Goal: Task Accomplishment & Management: Manage account settings

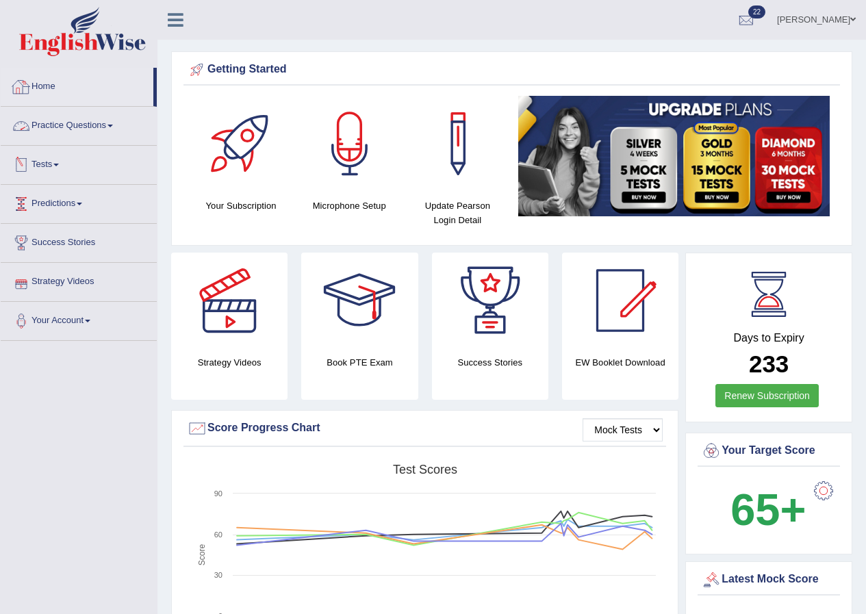
click at [74, 122] on link "Practice Questions" at bounding box center [79, 124] width 156 height 34
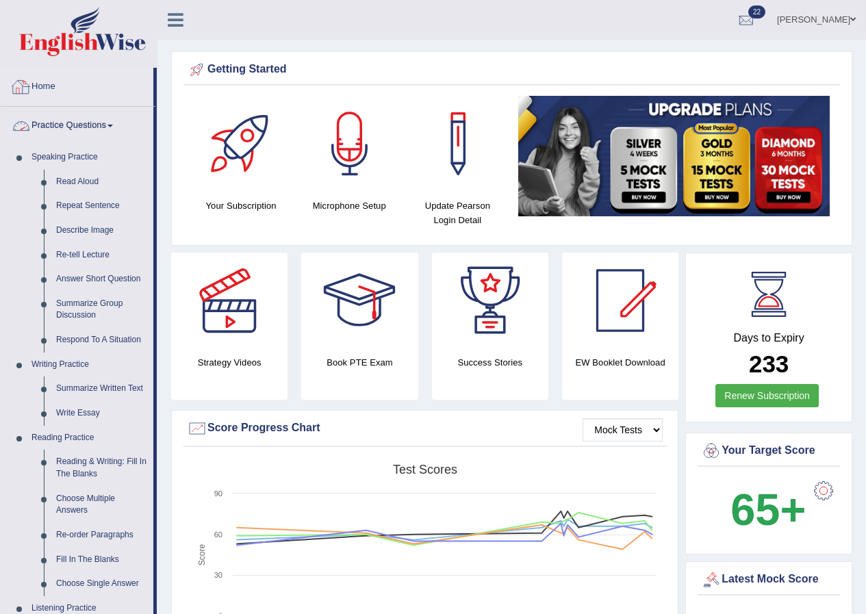
click at [80, 115] on link "Practice Questions" at bounding box center [77, 124] width 153 height 34
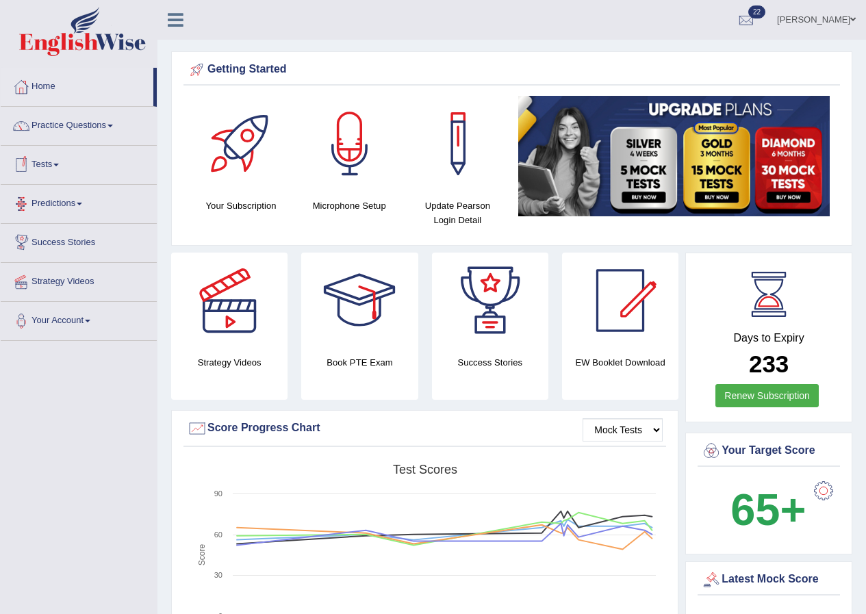
click at [64, 163] on link "Tests" at bounding box center [79, 163] width 156 height 34
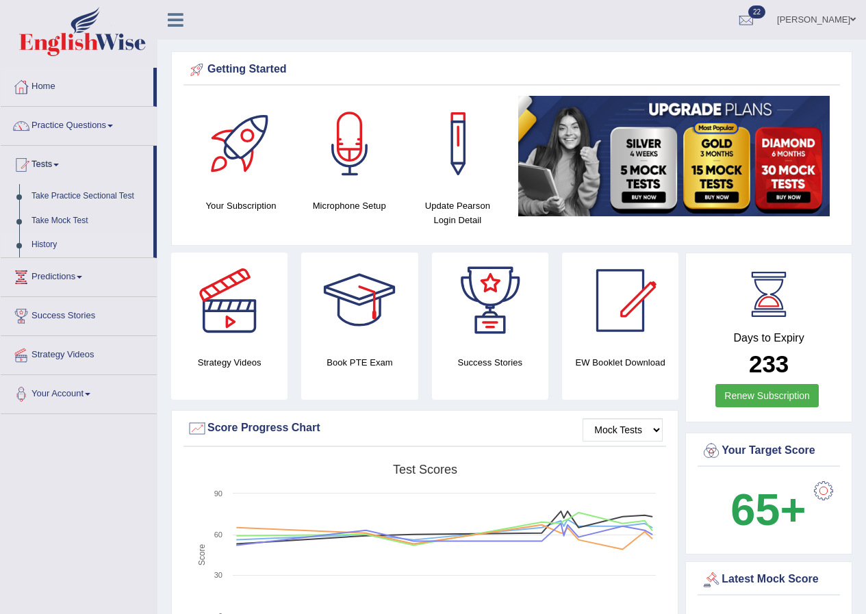
click at [45, 238] on link "History" at bounding box center [89, 245] width 128 height 25
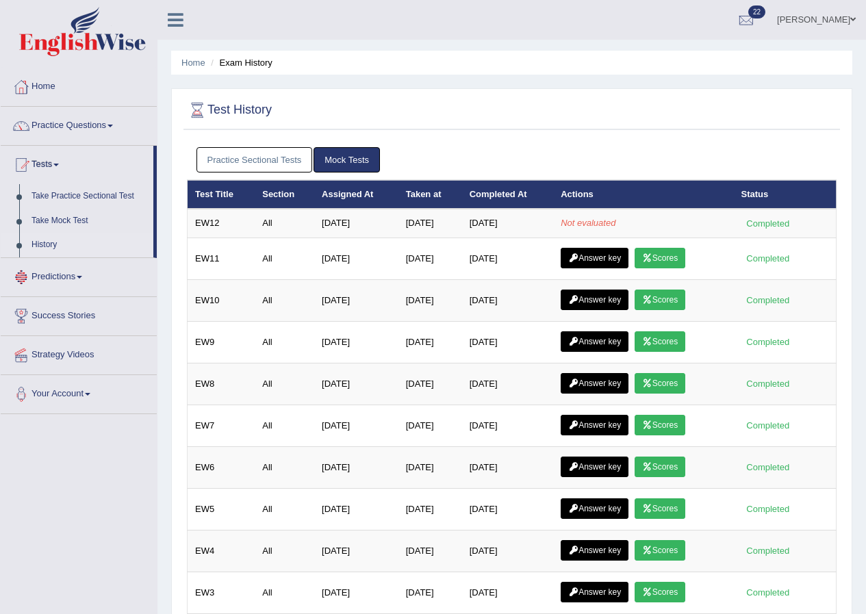
click at [225, 156] on link "Practice Sectional Tests" at bounding box center [255, 159] width 116 height 25
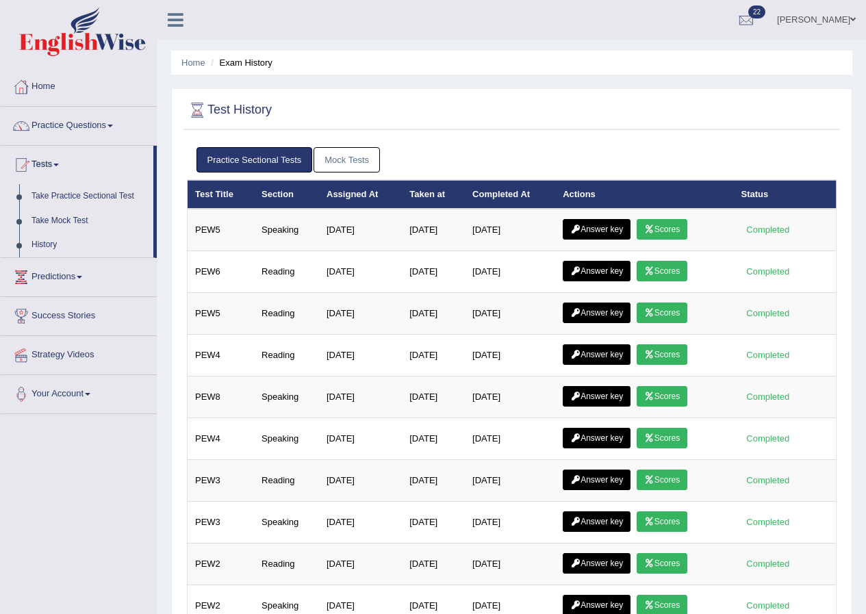
click at [352, 160] on link "Mock Tests" at bounding box center [347, 159] width 66 height 25
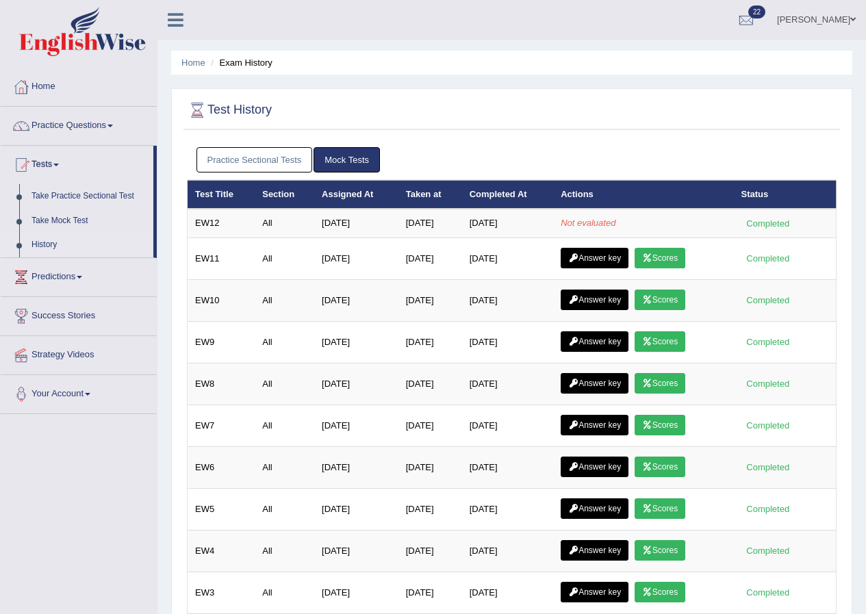
click at [849, 18] on link "[PERSON_NAME]" at bounding box center [816, 18] width 99 height 36
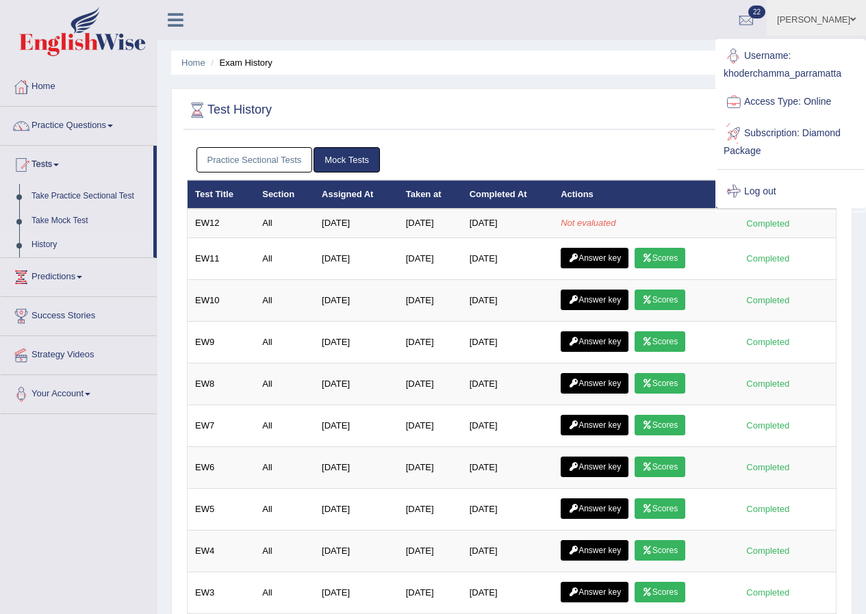
click at [762, 186] on link "Log out" at bounding box center [791, 192] width 148 height 32
